Goal: Task Accomplishment & Management: Complete application form

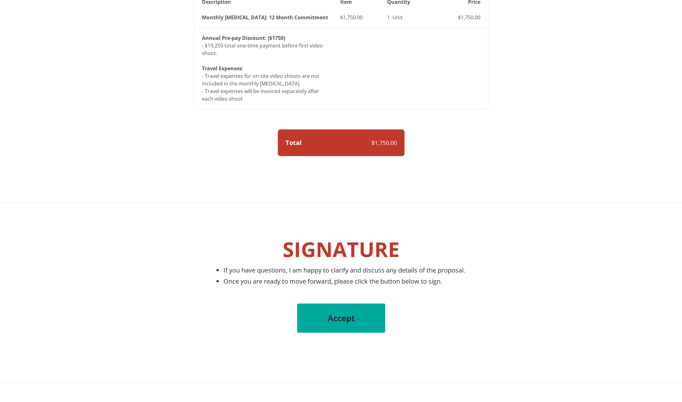
scroll to position [696, 0]
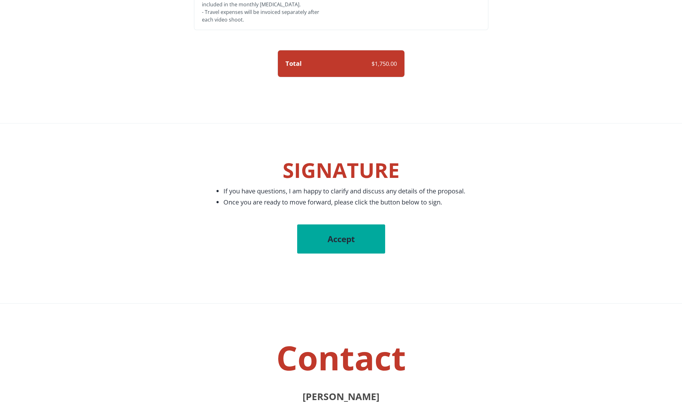
click at [338, 232] on div "Accept" at bounding box center [341, 238] width 88 height 29
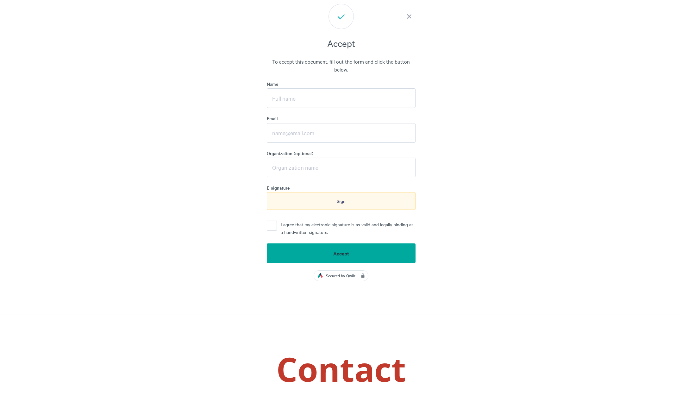
scroll to position [921, 0]
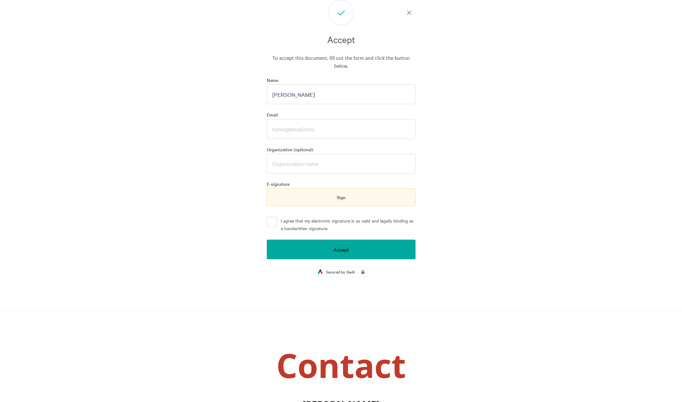
type input "[PERSON_NAME]"
type input "[EMAIL_ADDRESS][DOMAIN_NAME]"
type input "[PERSON_NAME] Financial"
click at [331, 197] on div "Sign" at bounding box center [341, 197] width 149 height 18
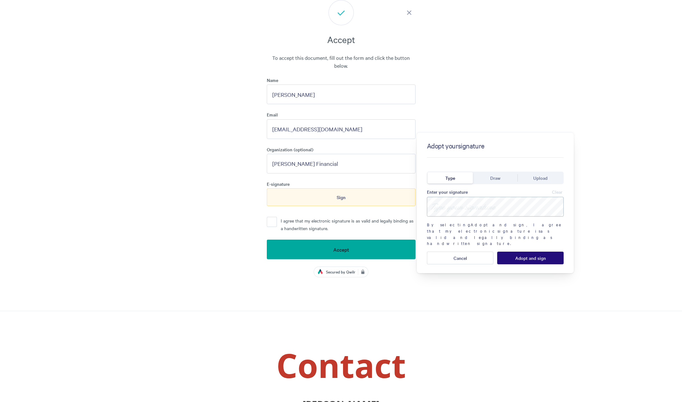
click at [449, 203] on input at bounding box center [495, 207] width 137 height 20
type input "[PERSON_NAME]"
click at [534, 255] on span "Adopt and sign" at bounding box center [530, 257] width 31 height 5
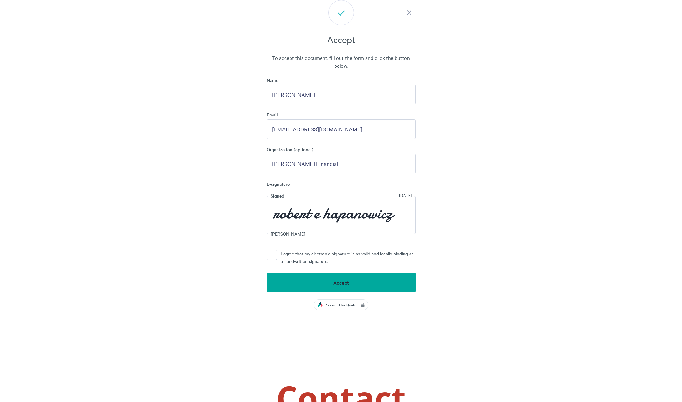
click at [275, 254] on button "I agree that my electronic signature is as valid and legally binding as a handw…" at bounding box center [272, 255] width 10 height 10
click at [319, 280] on button "Accept" at bounding box center [341, 282] width 149 height 20
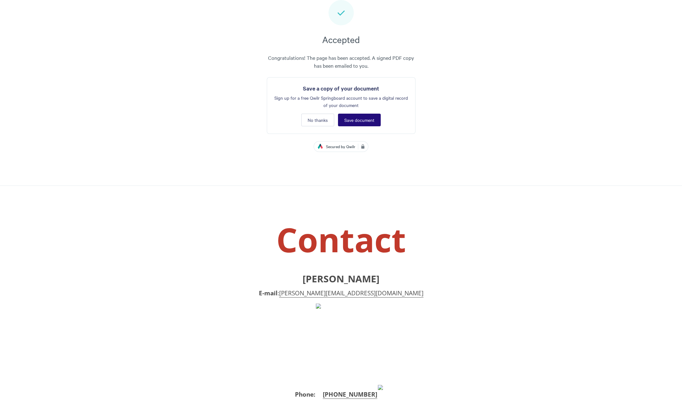
click at [356, 115] on button "Save document" at bounding box center [359, 120] width 43 height 13
